Goal: Navigation & Orientation: Find specific page/section

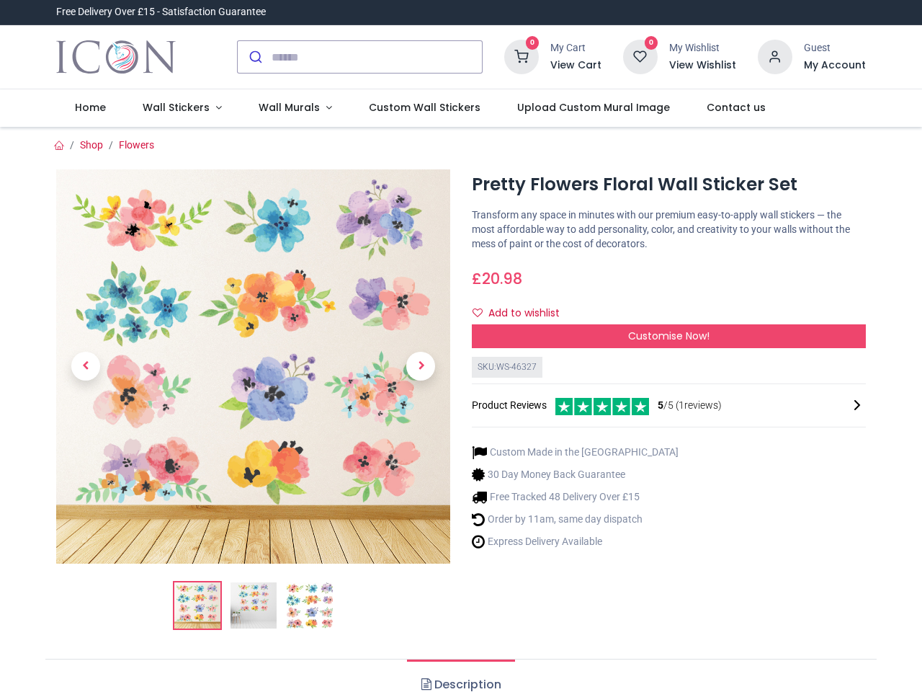
click at [461, 346] on div "× Trustpilot Product Reviews 5 /5 ( 1 reviews) [PERSON_NAME] Absolutely love th…" at bounding box center [669, 343] width 416 height 12
click at [361, 57] on input "search" at bounding box center [377, 57] width 210 height 32
click at [378, 57] on input "search" at bounding box center [377, 57] width 210 height 32
click at [579, 66] on h6 "View Cart" at bounding box center [576, 65] width 51 height 14
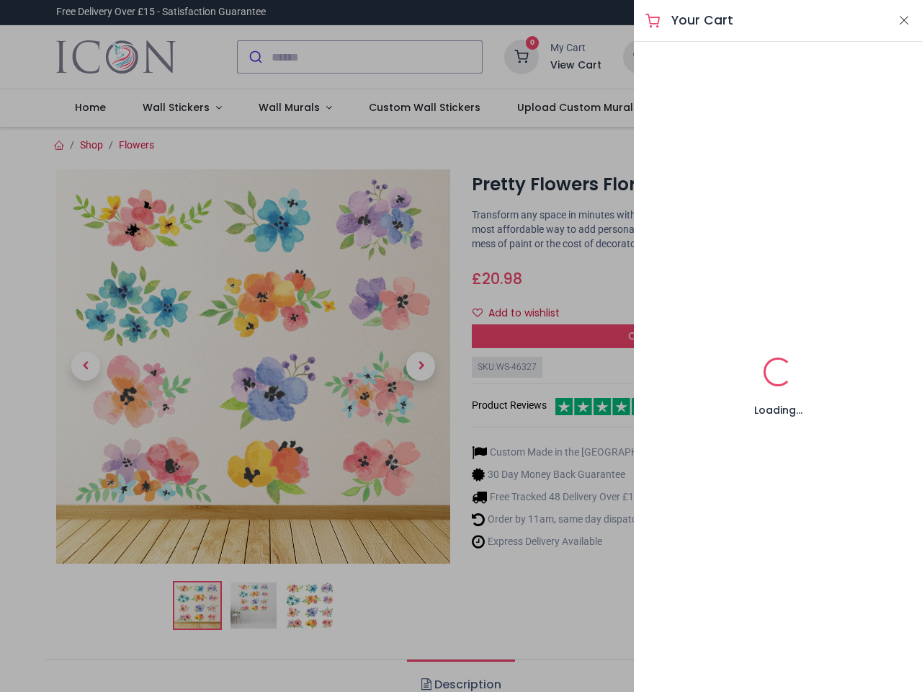
click at [776, 55] on div at bounding box center [461, 346] width 922 height 692
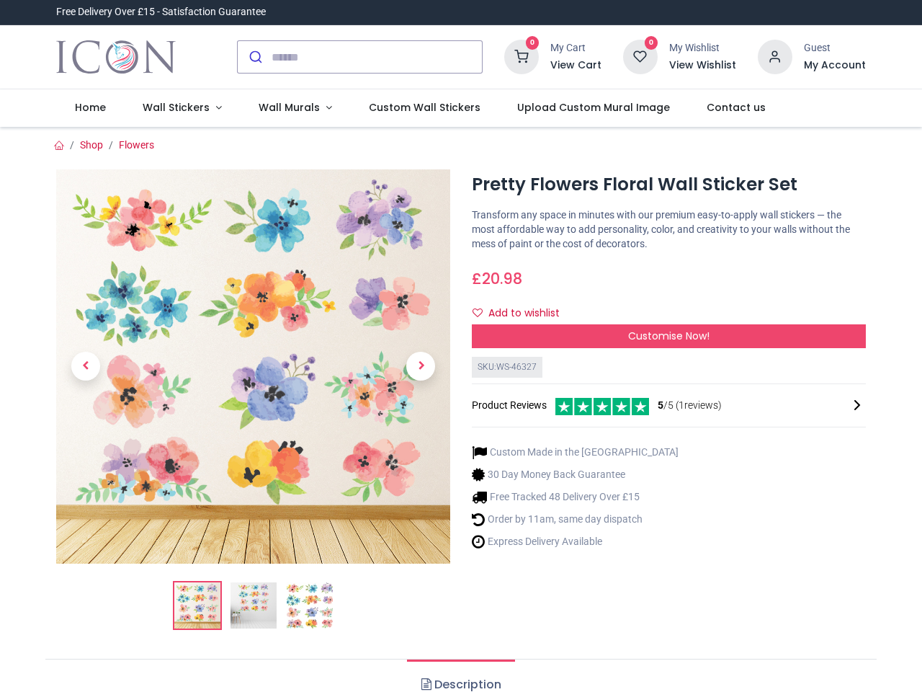
click at [835, 66] on h6 "My Account" at bounding box center [835, 65] width 62 height 14
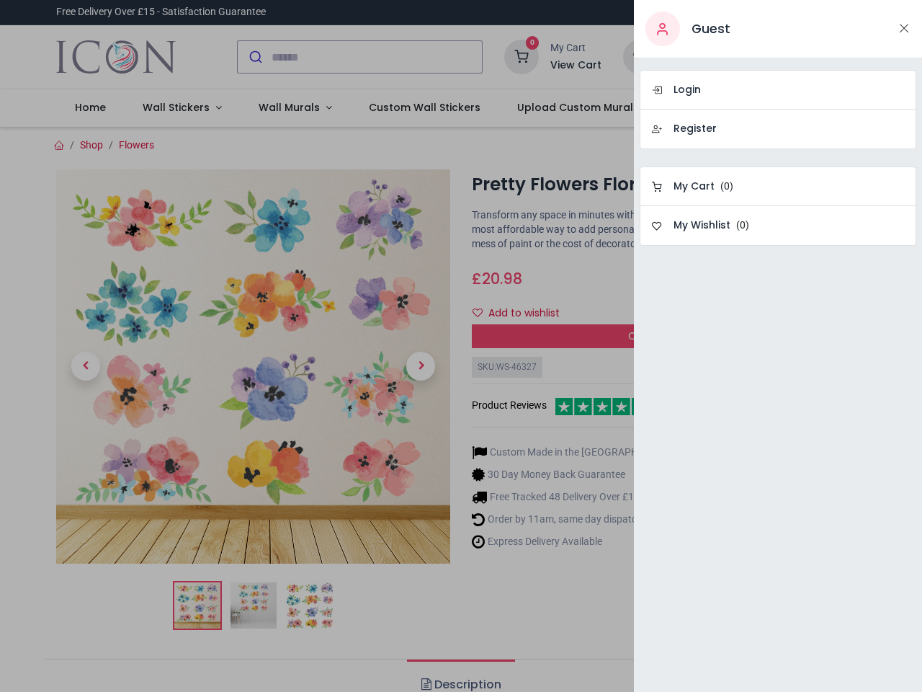
click at [179, 108] on div at bounding box center [461, 346] width 922 height 692
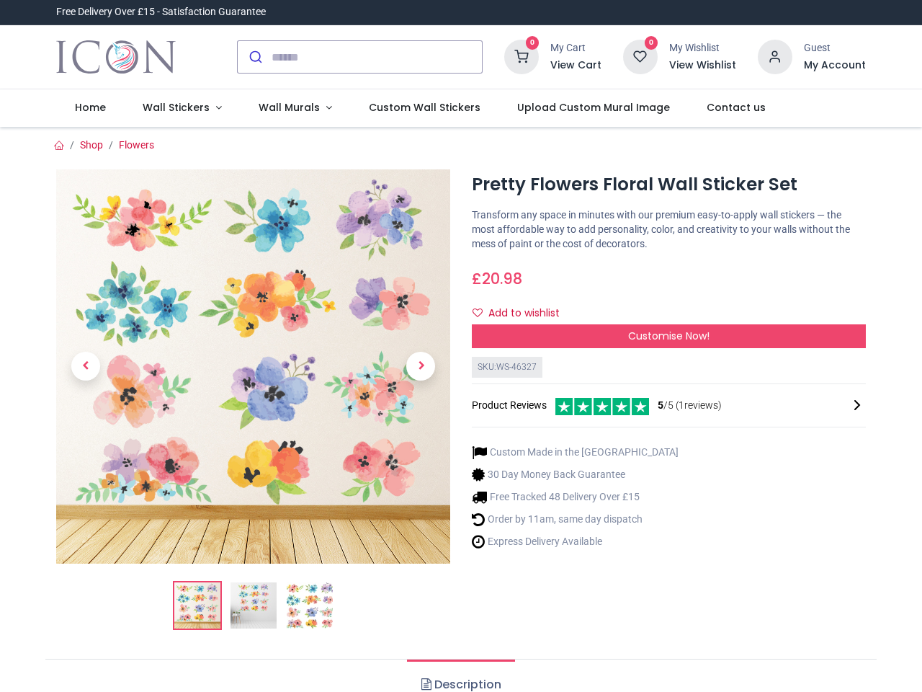
click at [289, 108] on span "Wall Murals" at bounding box center [289, 107] width 61 height 14
click at [0, 0] on div "Religious" at bounding box center [0, 0] width 0 height 0
